Goal: Task Accomplishment & Management: Complete application form

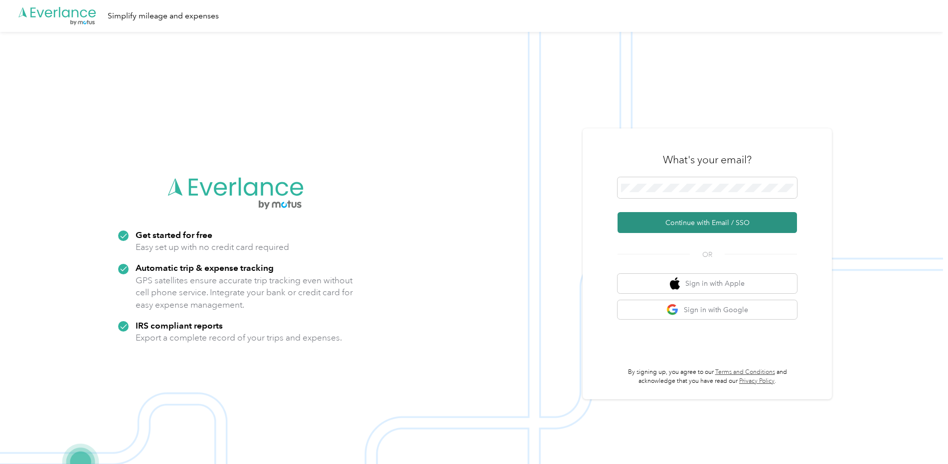
click at [670, 221] on button "Continue with Email / SSO" at bounding box center [706, 222] width 179 height 21
click at [704, 223] on button "Continue with Email / SSO" at bounding box center [706, 222] width 179 height 21
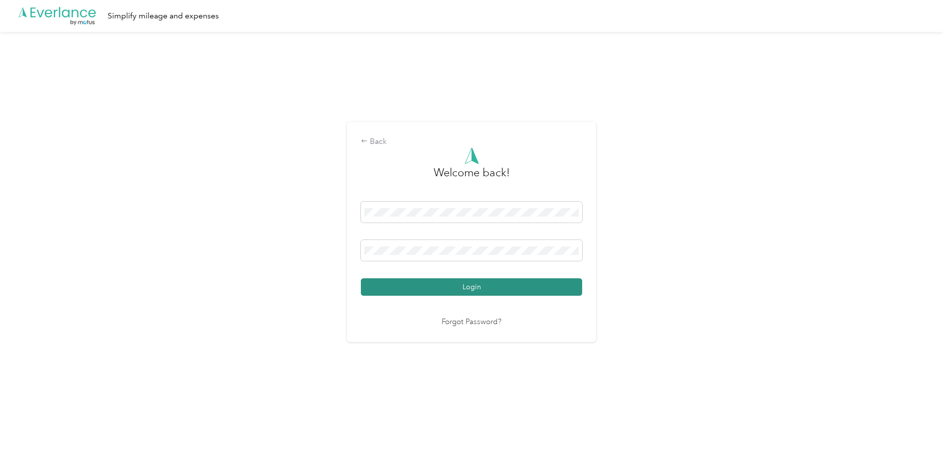
click at [480, 295] on button "Login" at bounding box center [471, 287] width 221 height 17
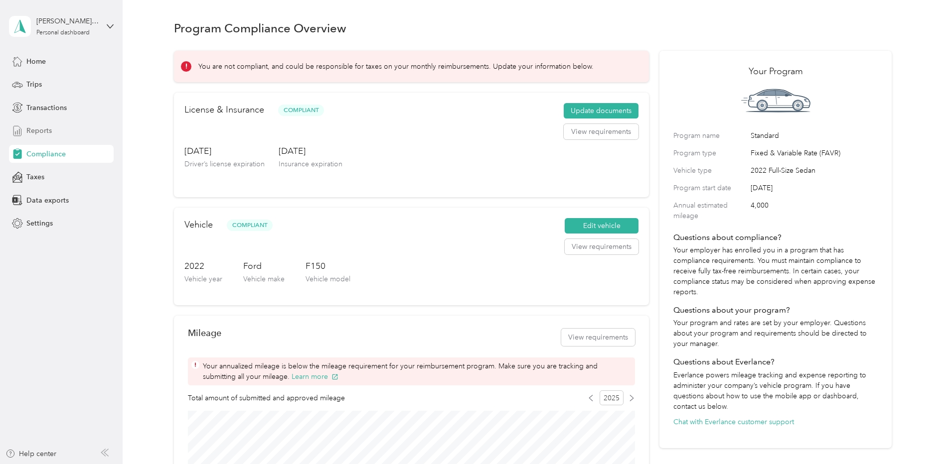
click at [31, 128] on span "Reports" at bounding box center [38, 131] width 25 height 10
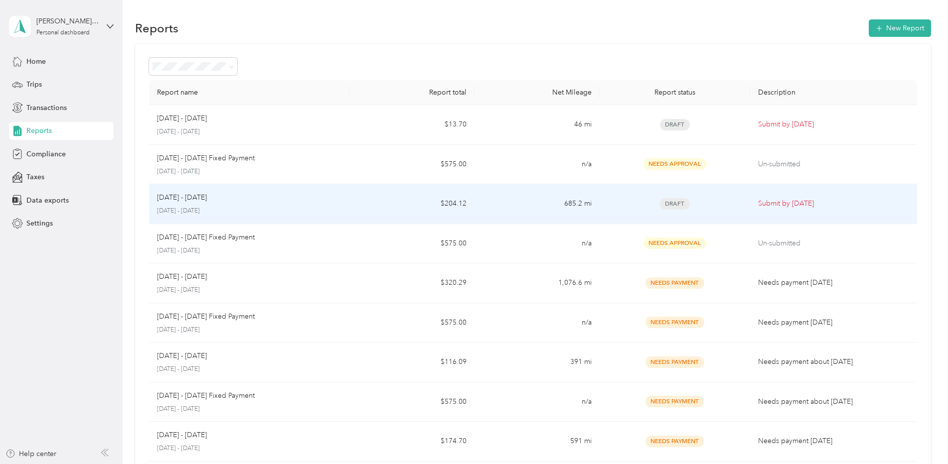
click at [235, 201] on div "[DATE] - [DATE]" at bounding box center [249, 197] width 184 height 11
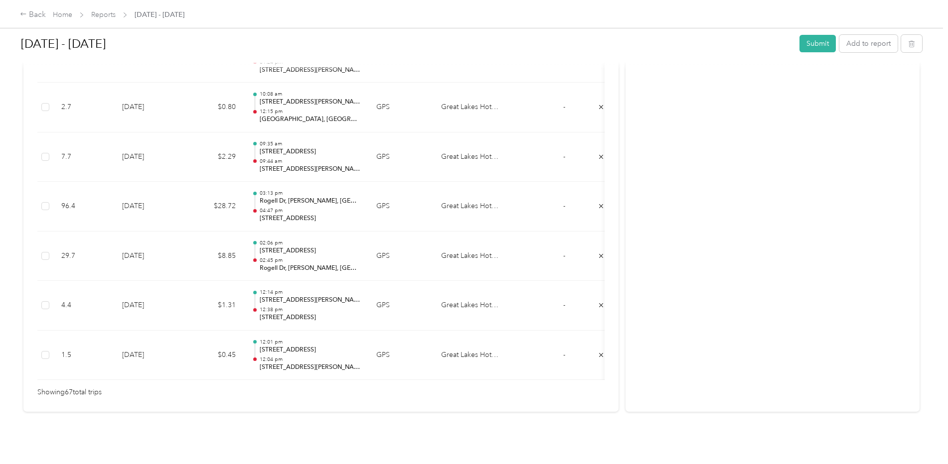
scroll to position [3335, 0]
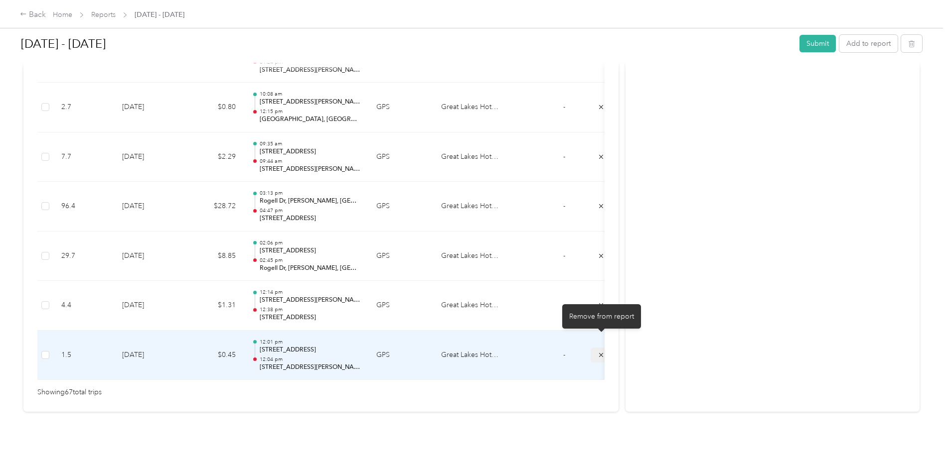
click at [596, 348] on button "submit" at bounding box center [600, 355] width 21 height 14
click at [597, 348] on button "submit" at bounding box center [600, 355] width 21 height 14
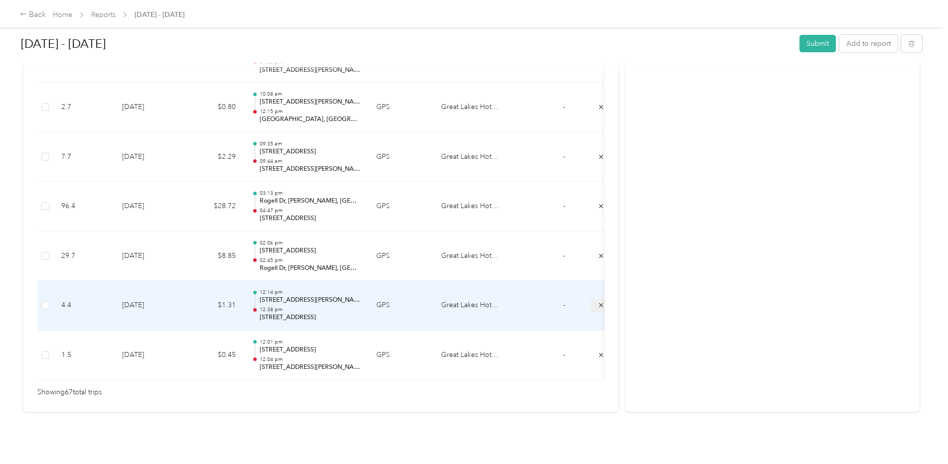
click at [598, 302] on icon "submit" at bounding box center [600, 305] width 7 height 7
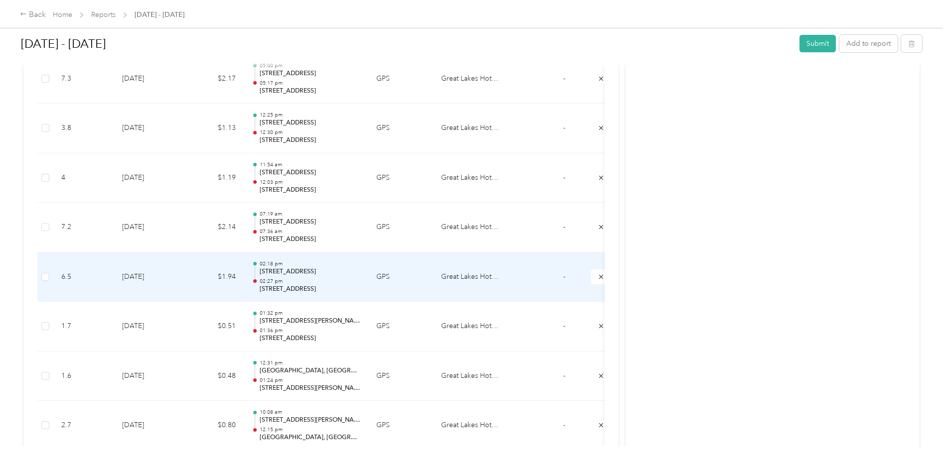
scroll to position [3003, 0]
click at [601, 277] on icon "submit" at bounding box center [600, 275] width 7 height 7
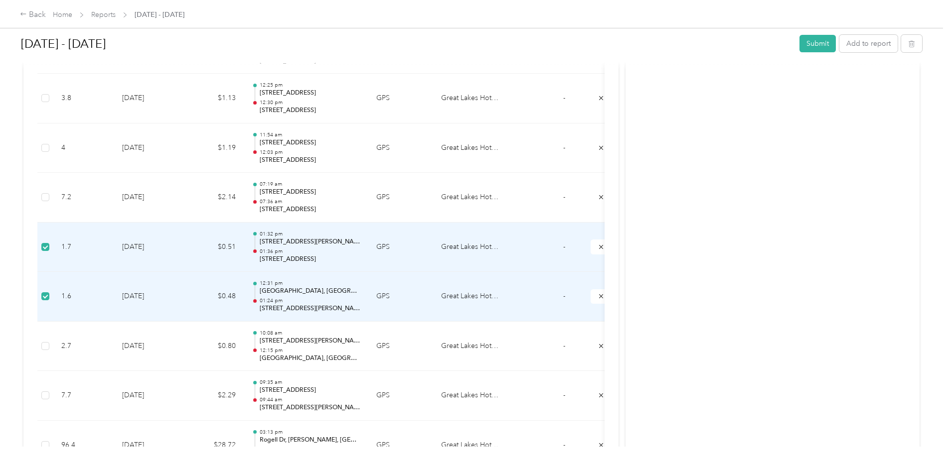
scroll to position [3053, 0]
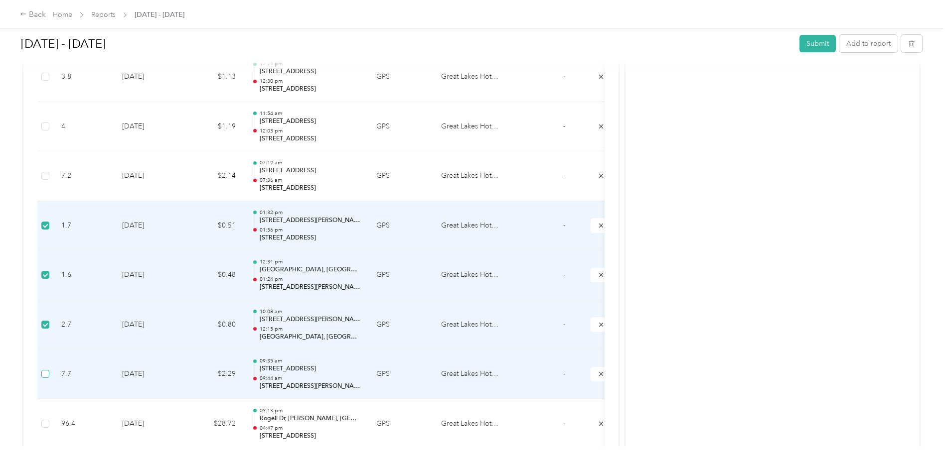
click at [44, 371] on label at bounding box center [45, 374] width 8 height 11
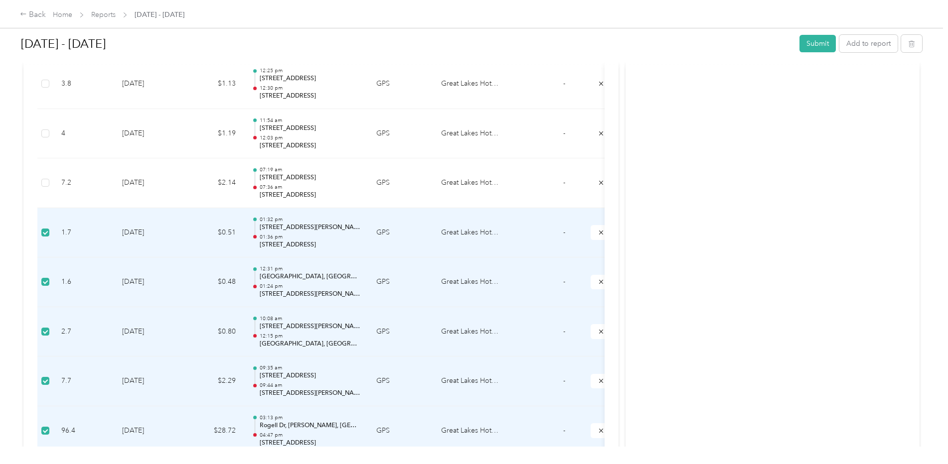
scroll to position [3020, 0]
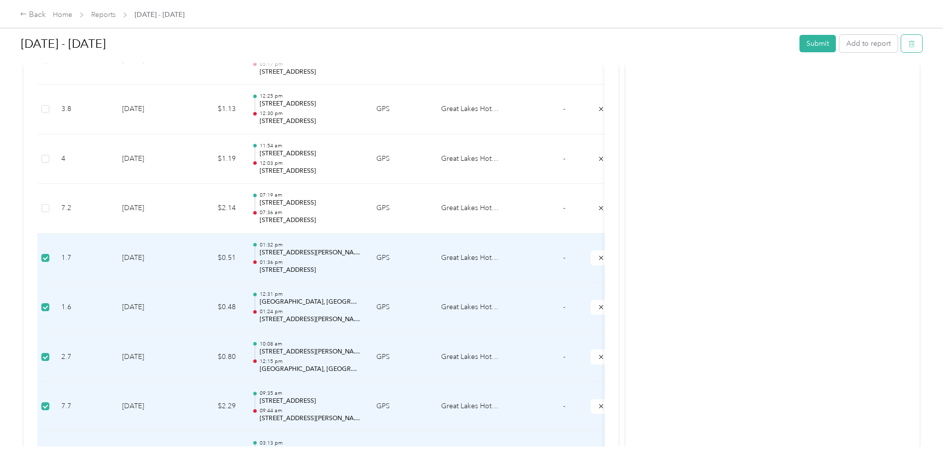
click at [911, 44] on icon "button" at bounding box center [911, 43] width 7 height 7
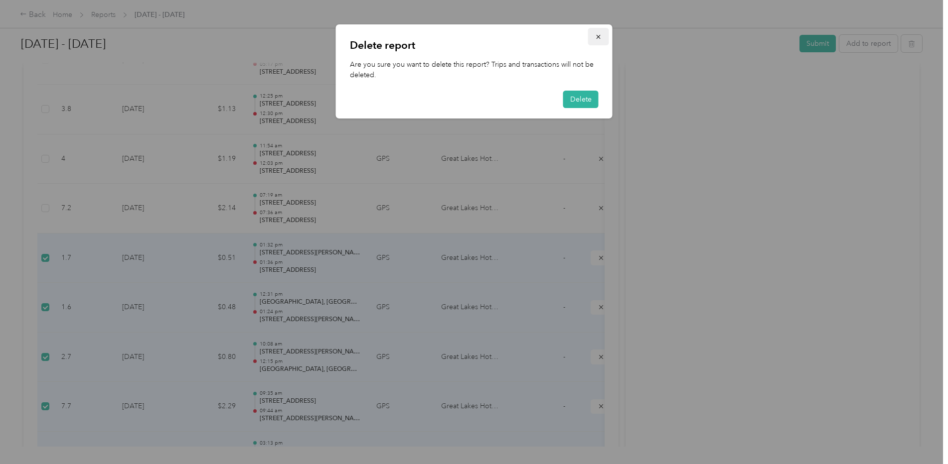
click at [595, 36] on icon "button" at bounding box center [598, 36] width 7 height 7
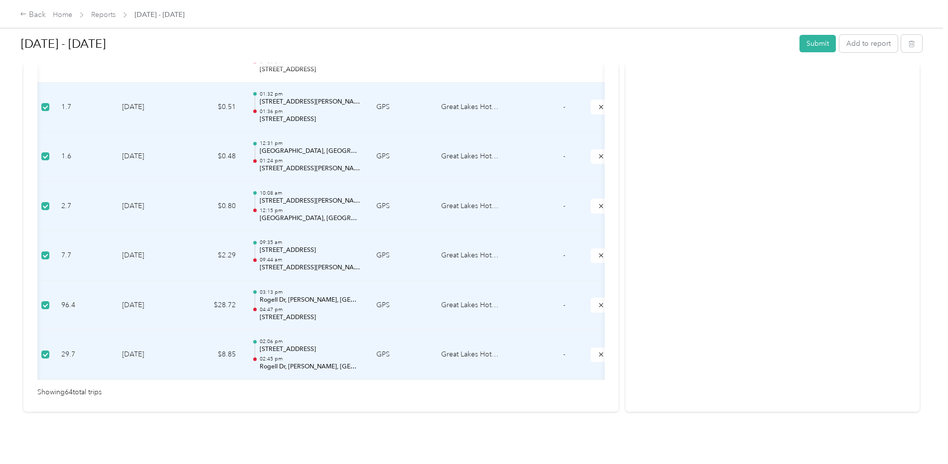
scroll to position [0, 17]
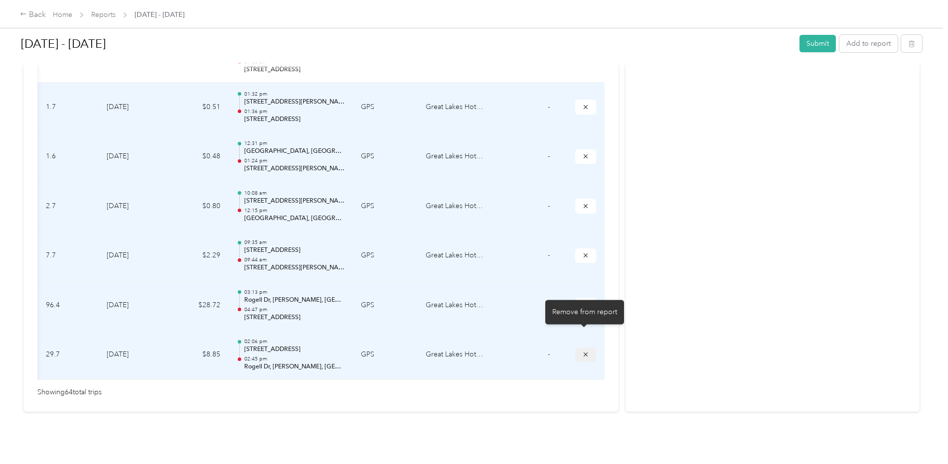
click at [592, 348] on button "submit" at bounding box center [585, 355] width 21 height 14
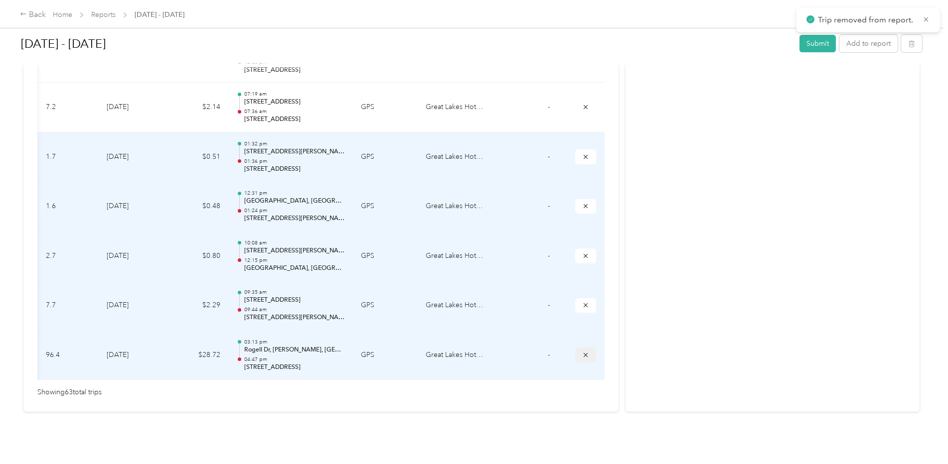
click at [582, 352] on icon "submit" at bounding box center [585, 355] width 7 height 7
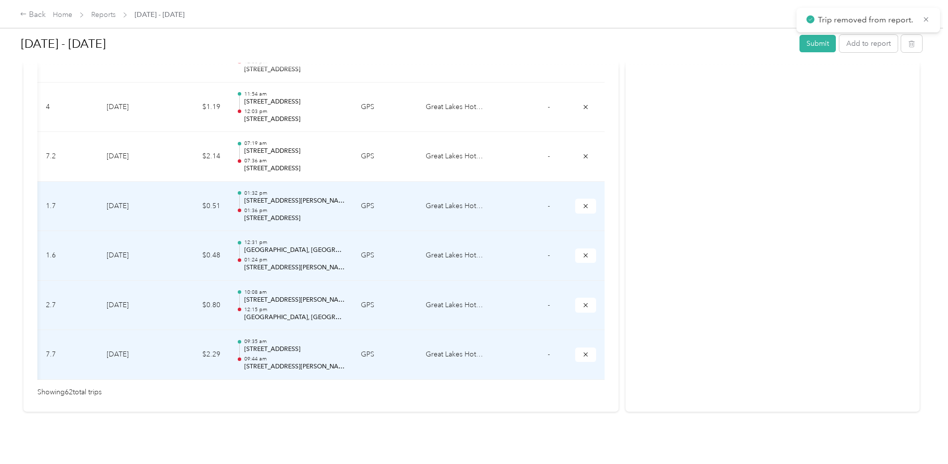
scroll to position [3087, 0]
click at [582, 351] on icon "submit" at bounding box center [585, 354] width 7 height 7
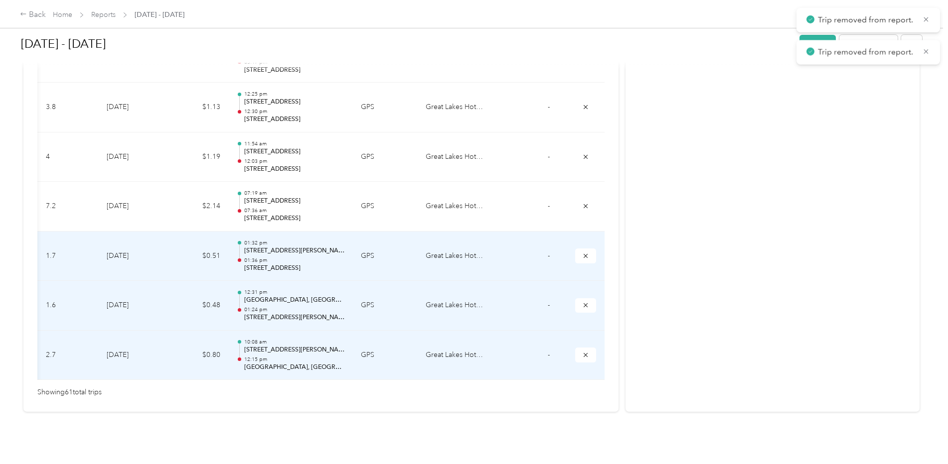
scroll to position [3037, 0]
click at [582, 352] on icon "submit" at bounding box center [585, 355] width 7 height 7
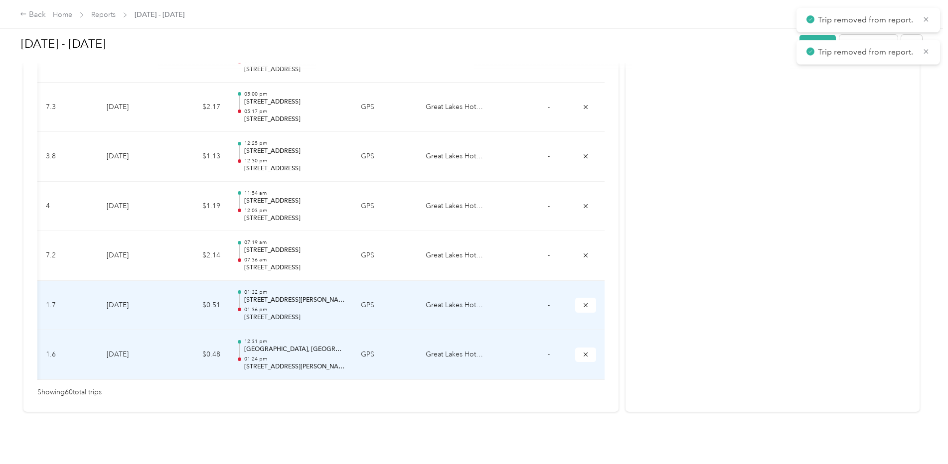
click at [582, 351] on icon "submit" at bounding box center [585, 354] width 7 height 7
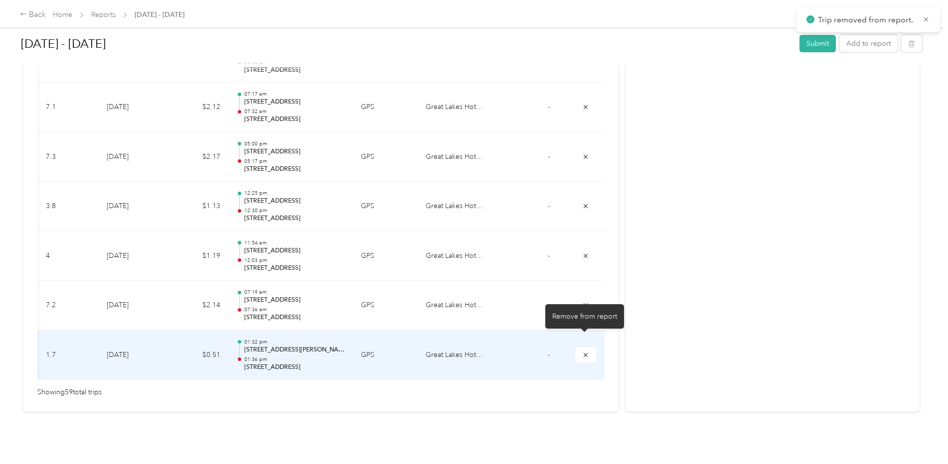
click at [582, 352] on icon "submit" at bounding box center [585, 355] width 7 height 7
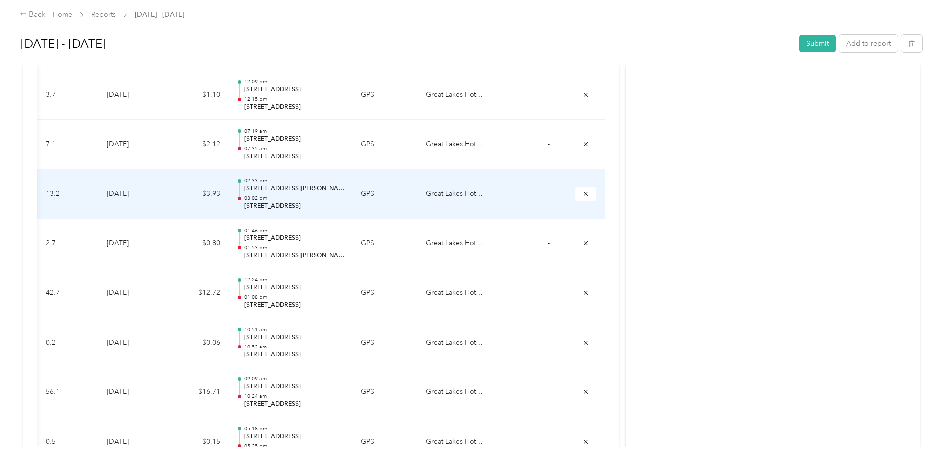
scroll to position [2191, 0]
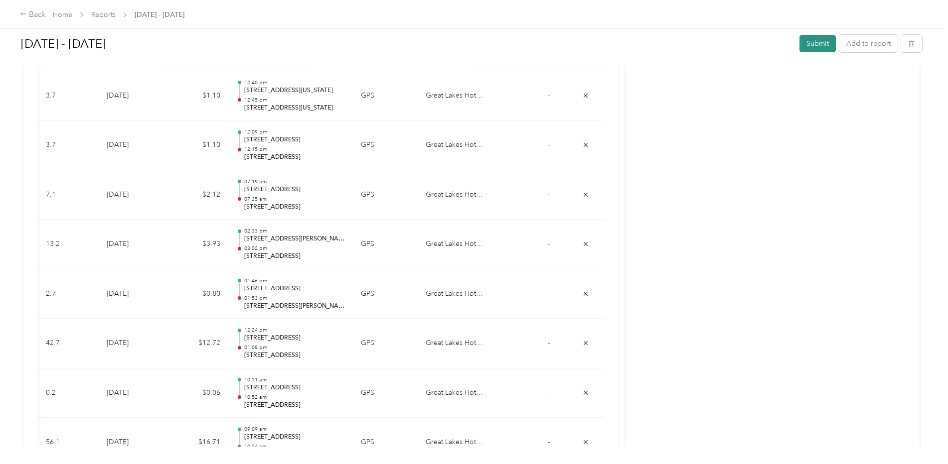
click at [821, 43] on button "Submit" at bounding box center [817, 43] width 36 height 17
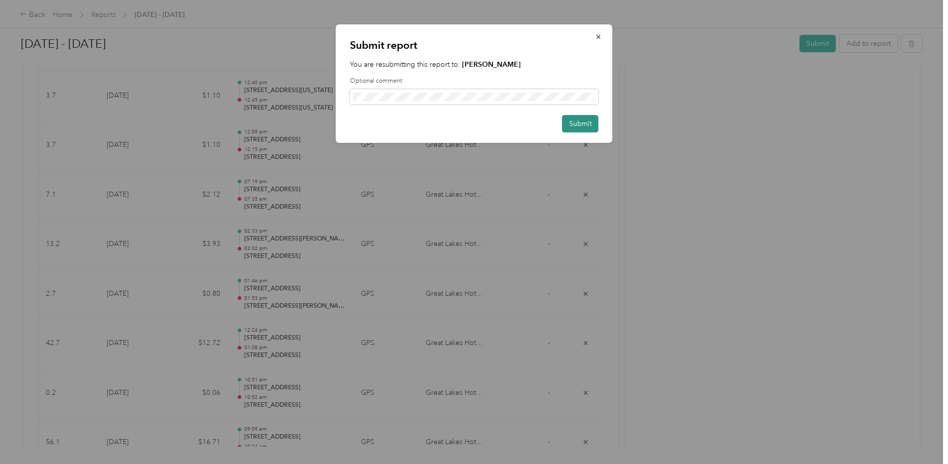
click at [570, 123] on button "Submit" at bounding box center [580, 123] width 36 height 17
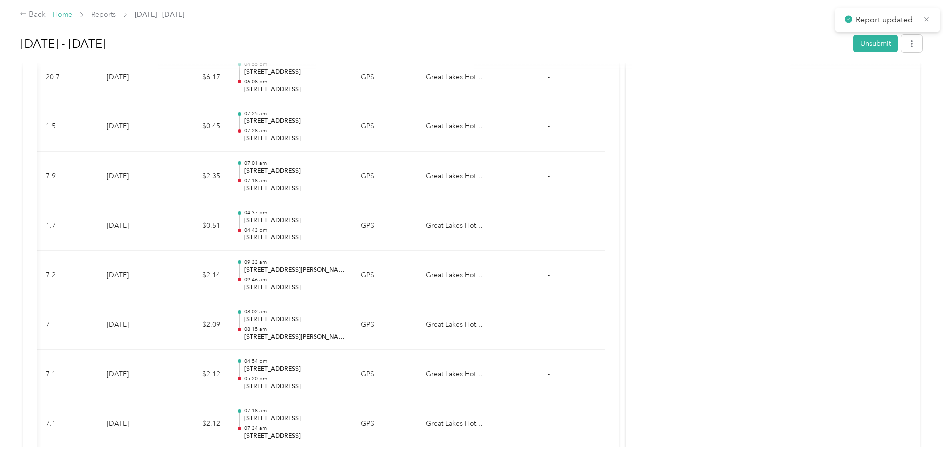
scroll to position [0, 0]
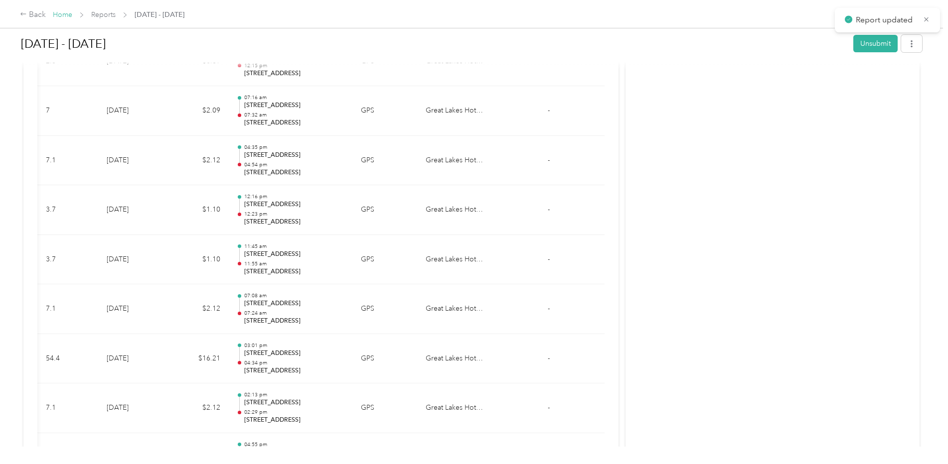
click at [60, 15] on link "Home" at bounding box center [62, 14] width 19 height 8
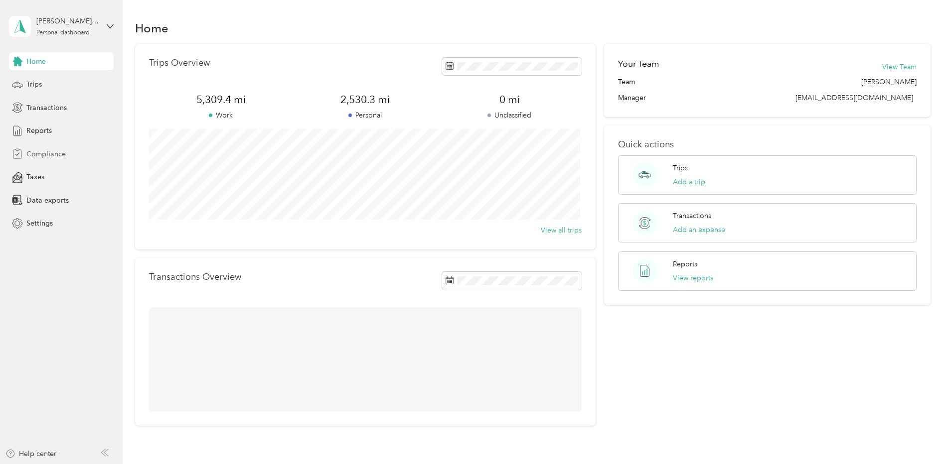
click at [55, 156] on span "Compliance" at bounding box center [45, 154] width 39 height 10
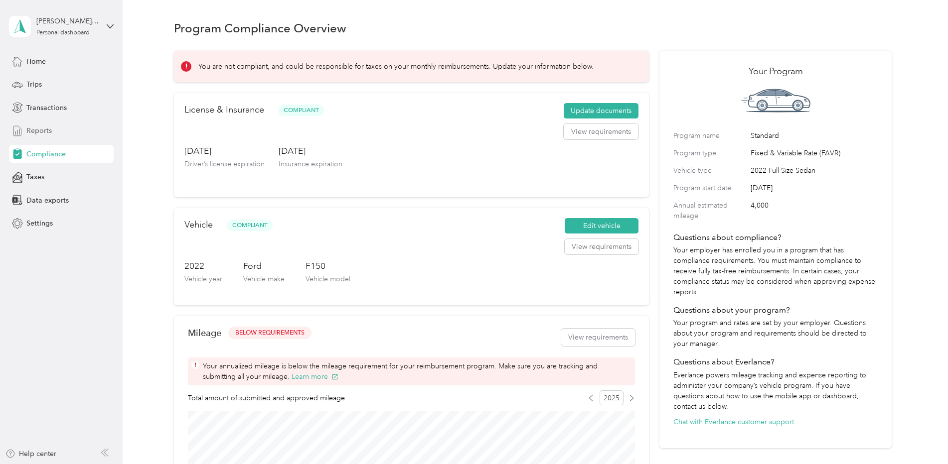
click at [48, 125] on div "Reports" at bounding box center [61, 131] width 105 height 18
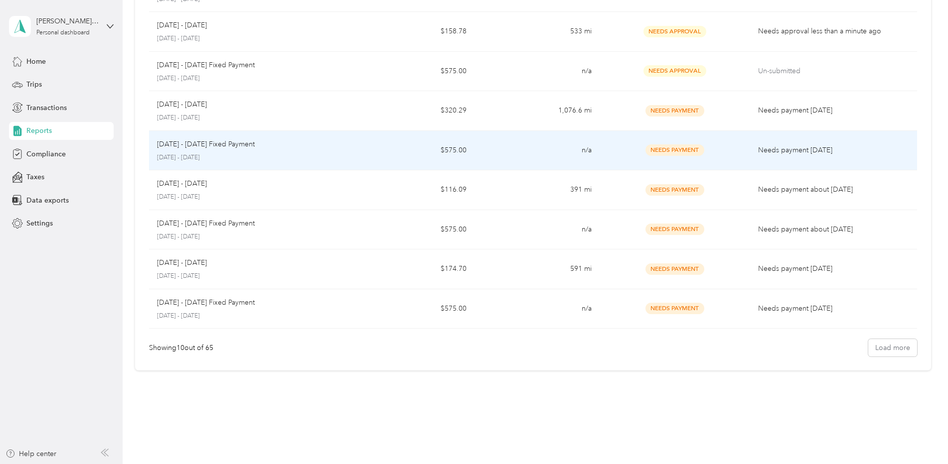
scroll to position [165, 0]
